Goal: Check status: Check status

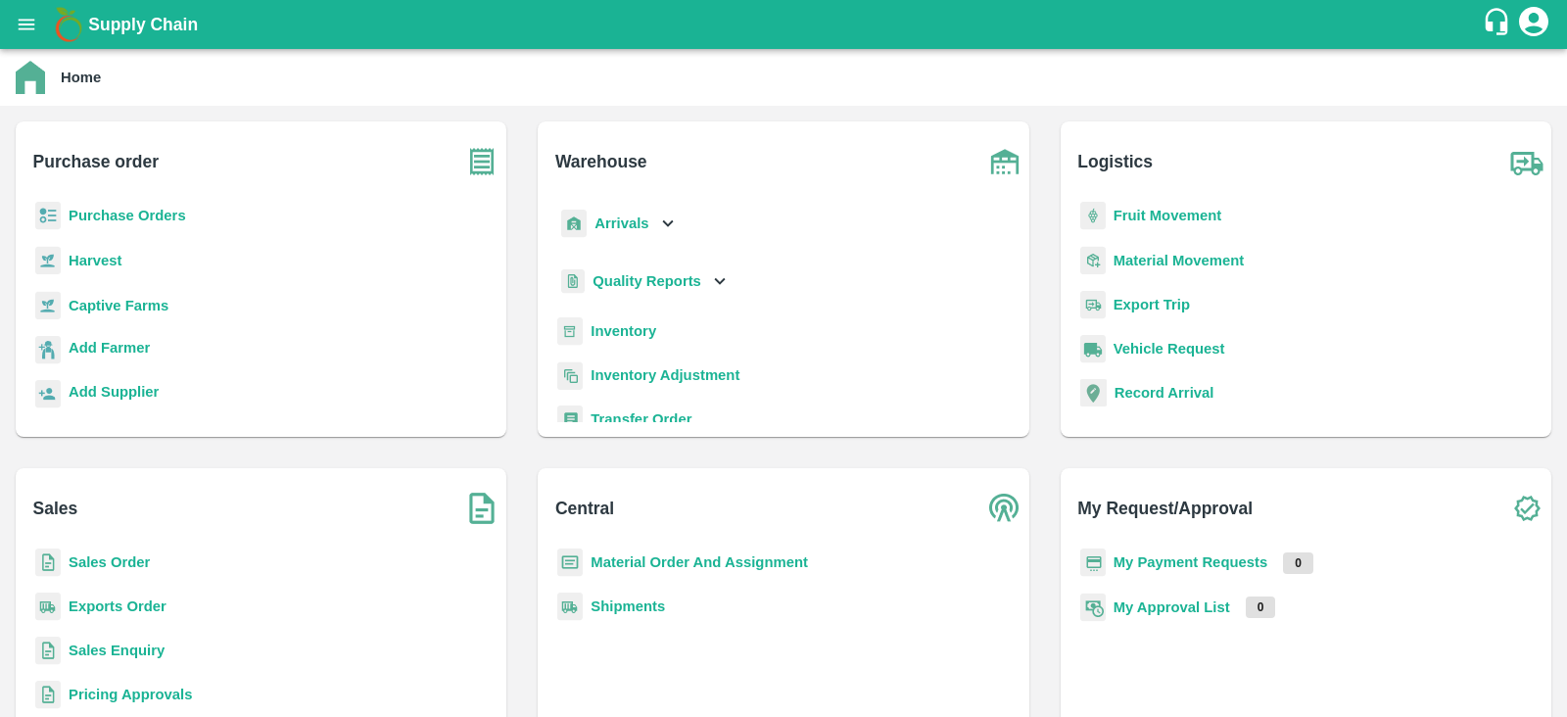
click at [29, 26] on icon "open drawer" at bounding box center [27, 25] width 22 height 22
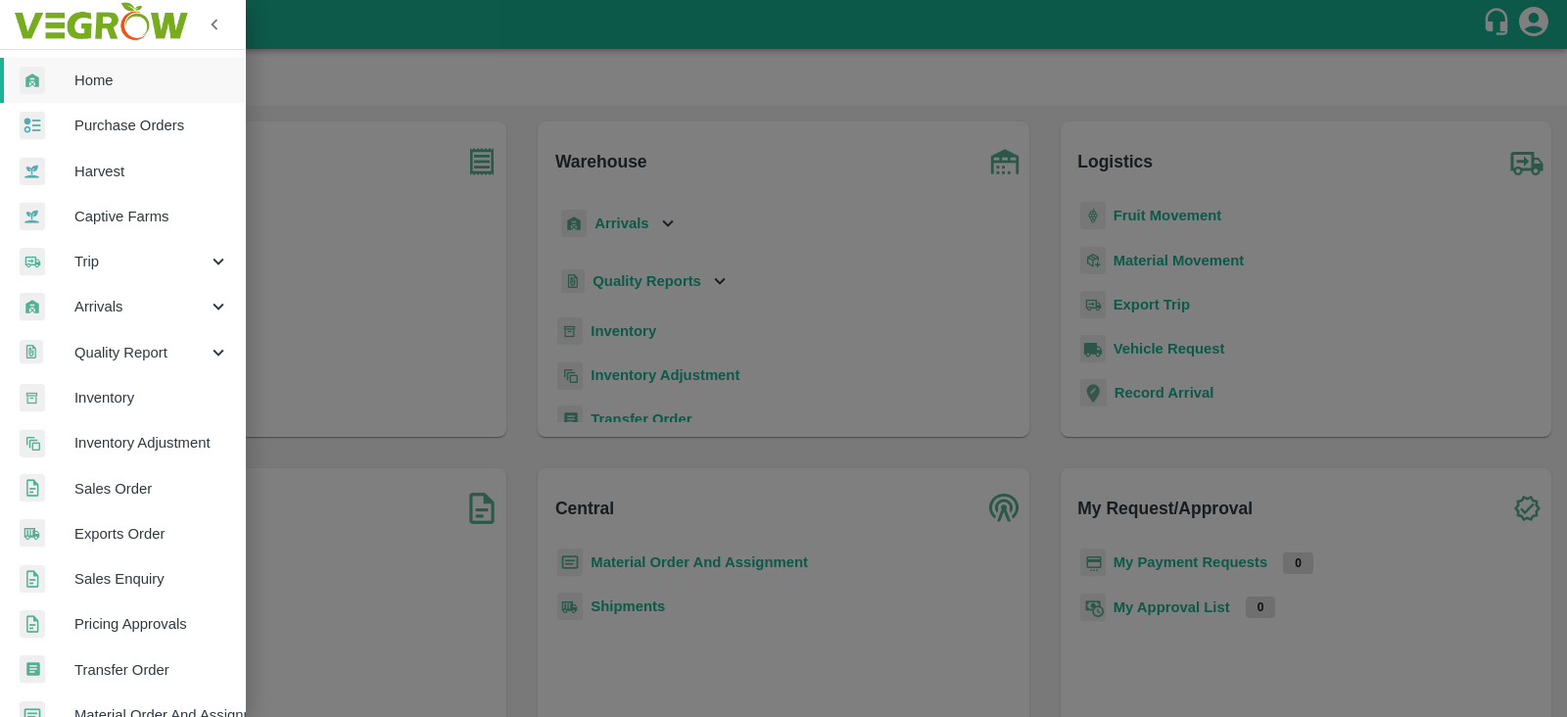
click at [137, 492] on span "Sales Order" at bounding box center [151, 489] width 155 height 22
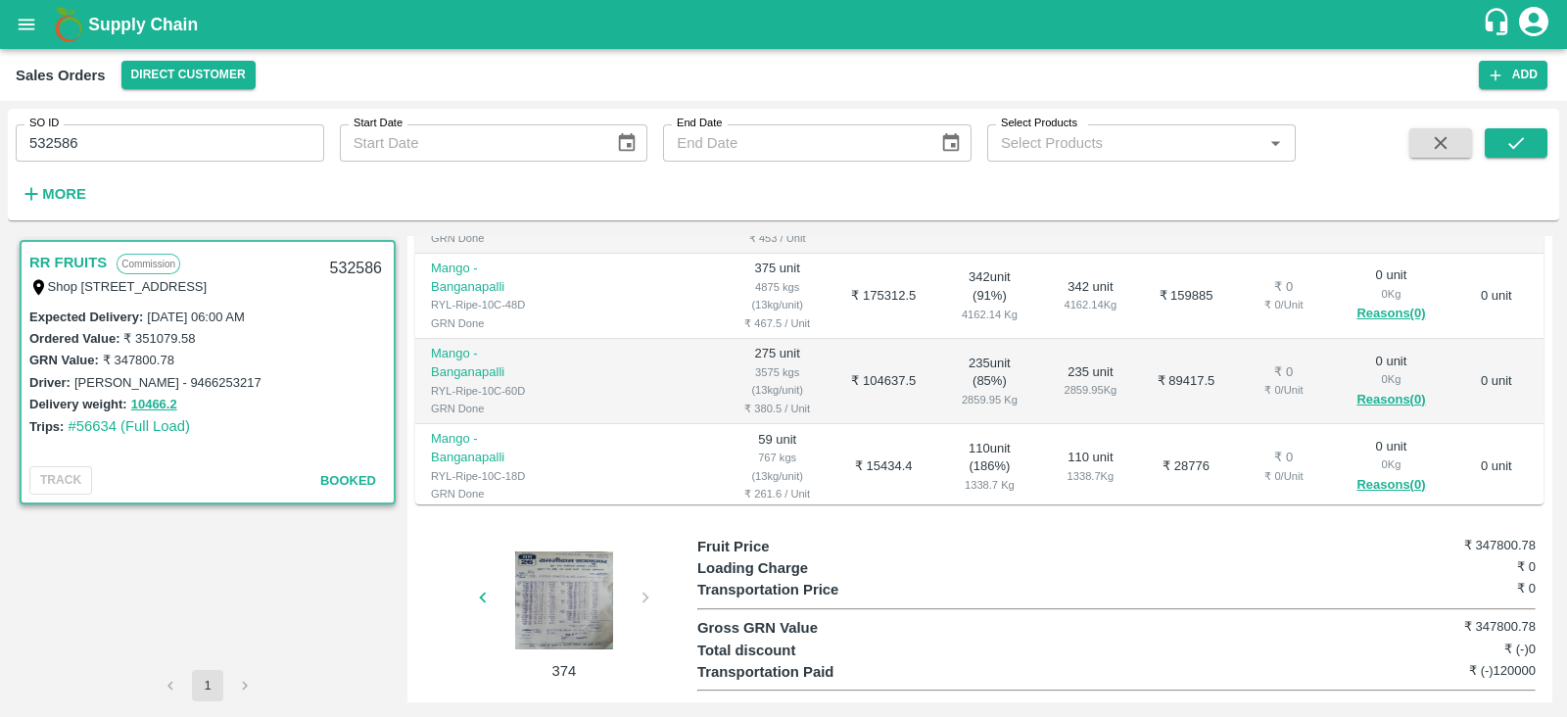
scroll to position [529, 0]
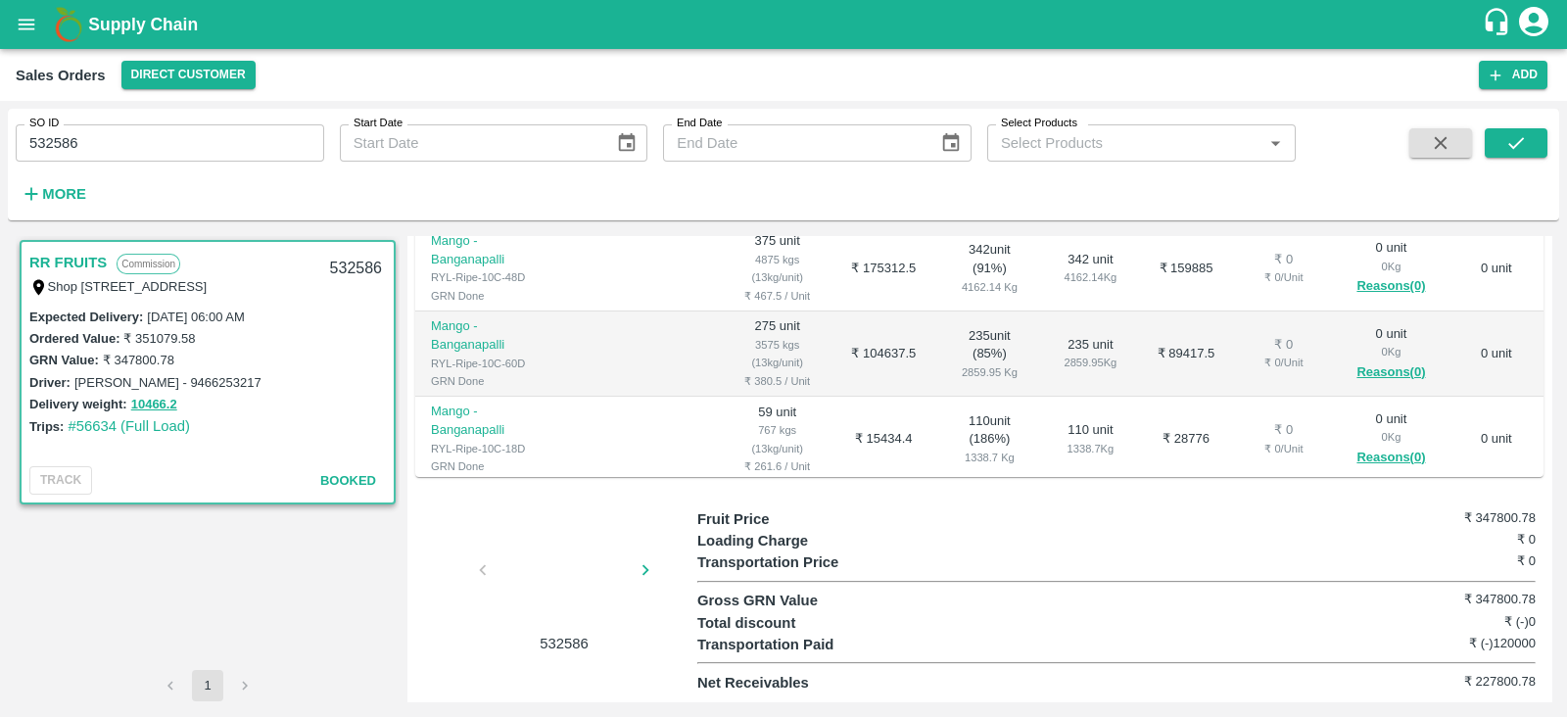
click at [1564, 493] on div "SO ID 532586 SO ID Start Date Start Date End Date End Date Select Products Sele…" at bounding box center [783, 409] width 1567 height 616
click at [925, 646] on div "Transportation Paid ₹ (-)120000" at bounding box center [1116, 645] width 838 height 22
click at [589, 587] on div at bounding box center [564, 573] width 147 height 98
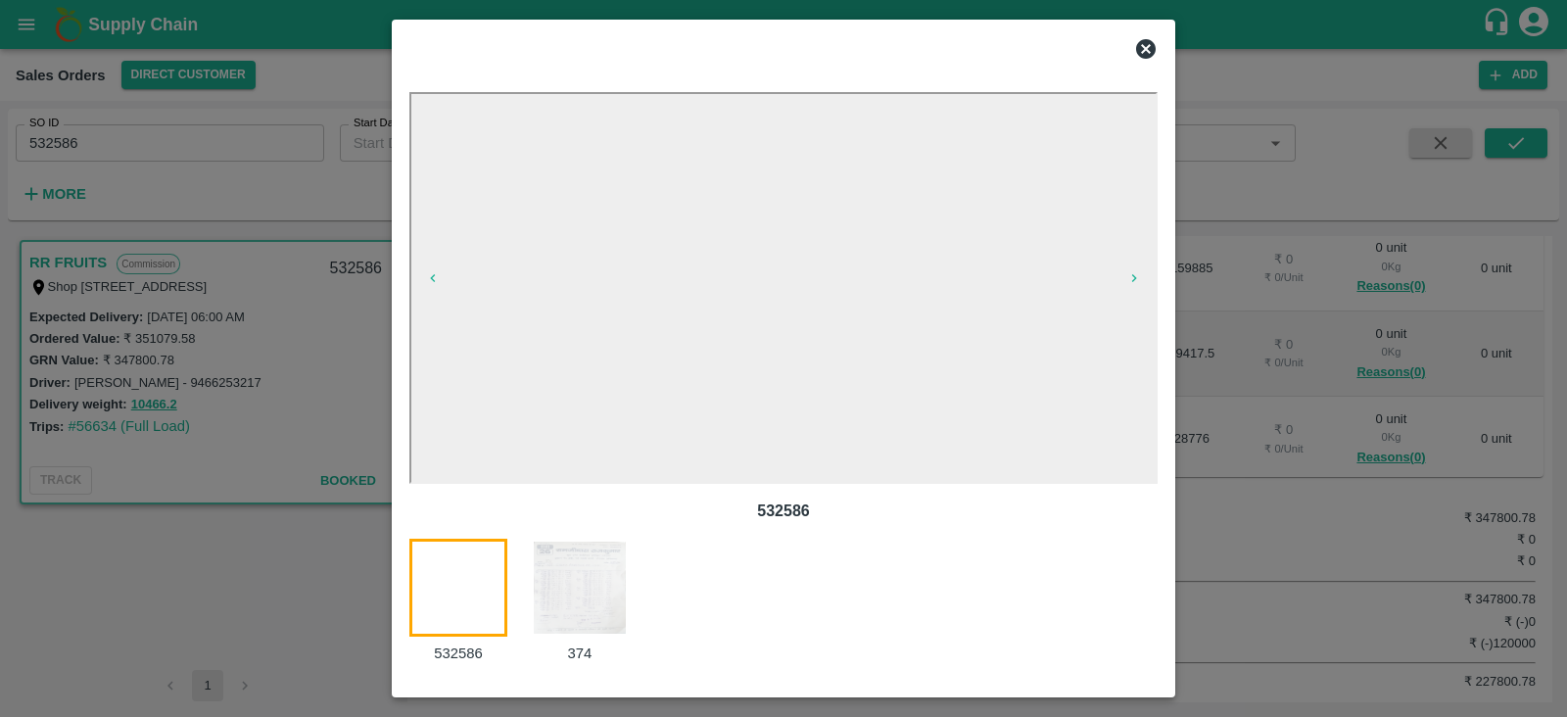
click at [604, 592] on img at bounding box center [580, 588] width 98 height 98
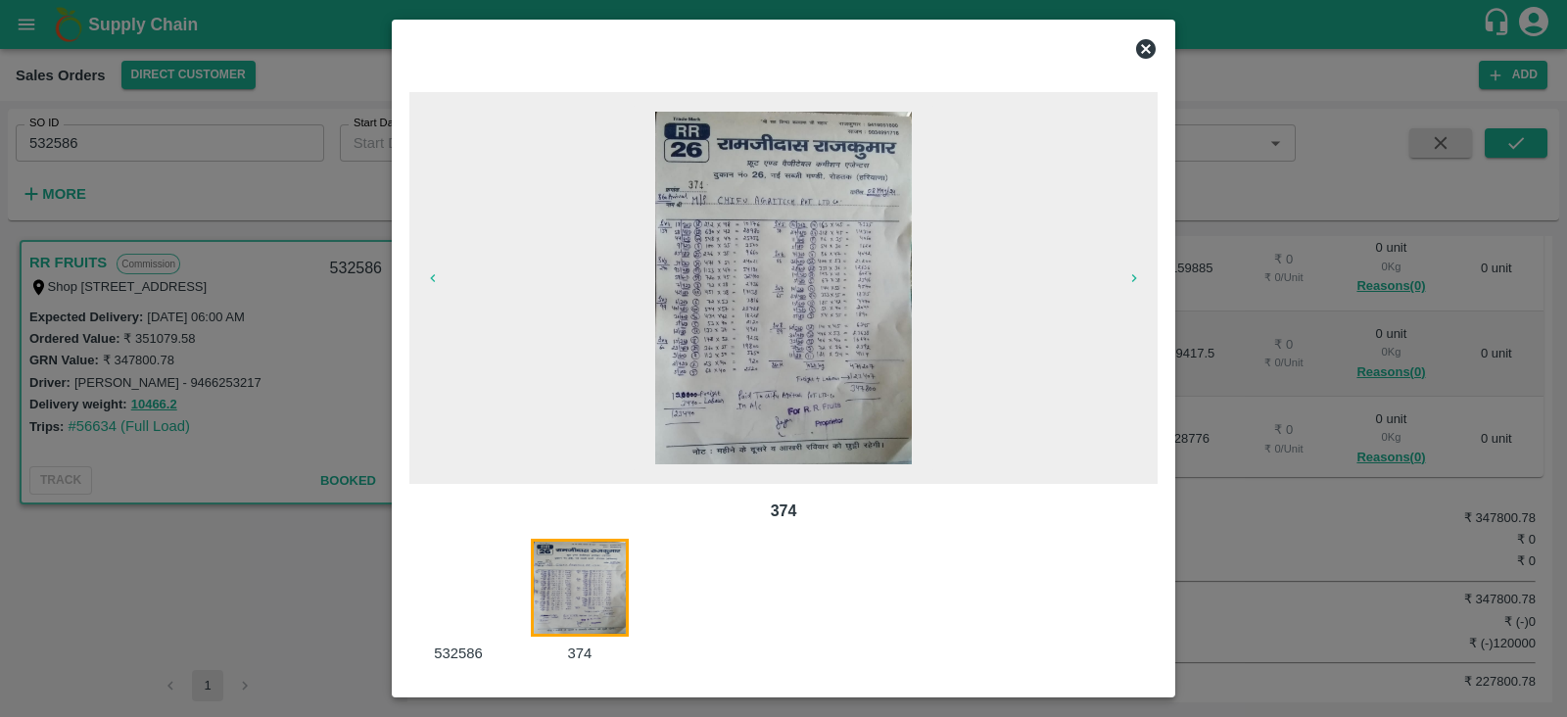
click at [854, 341] on img at bounding box center [783, 288] width 257 height 353
click at [1144, 61] on div at bounding box center [784, 48] width 764 height 39
click at [1146, 51] on icon at bounding box center [1146, 49] width 20 height 20
